Goal: Task Accomplishment & Management: Manage account settings

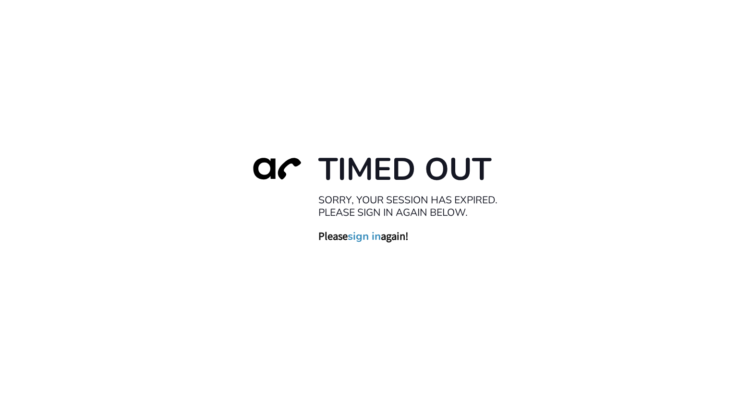
click at [371, 240] on link "sign in" at bounding box center [364, 236] width 33 height 13
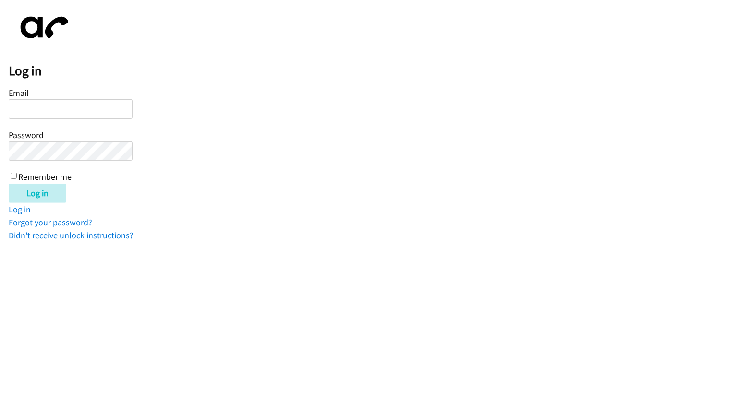
click at [67, 107] on input "Email" at bounding box center [71, 109] width 124 height 20
type input "aldrin.medina@directit.com.au"
click at [12, 176] on input "Remember me" at bounding box center [14, 176] width 6 height 6
checkbox input "true"
click at [38, 192] on input "Log in" at bounding box center [38, 193] width 58 height 19
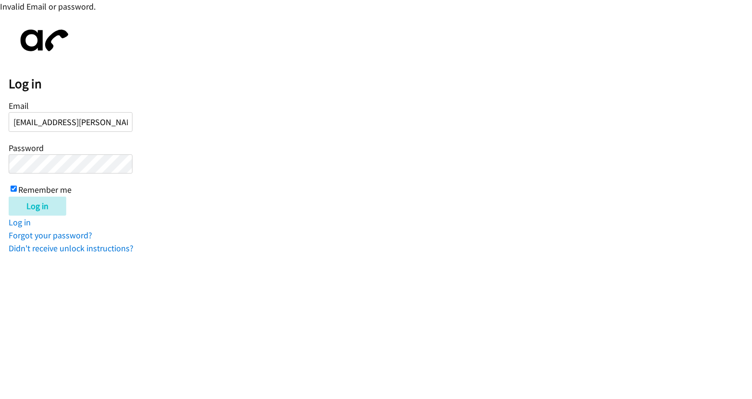
click at [124, 119] on input "aldrin.medina@directit.com.au" at bounding box center [71, 122] width 124 height 20
type input "aldrin.medina@directit.com"
click at [39, 154] on div "Email aldrin.medina@directit.com Password Remember me" at bounding box center [71, 147] width 124 height 98
click at [33, 202] on input "Log in" at bounding box center [38, 206] width 58 height 19
click at [31, 205] on input "Log in" at bounding box center [38, 206] width 58 height 19
